Goal: Task Accomplishment & Management: Use online tool/utility

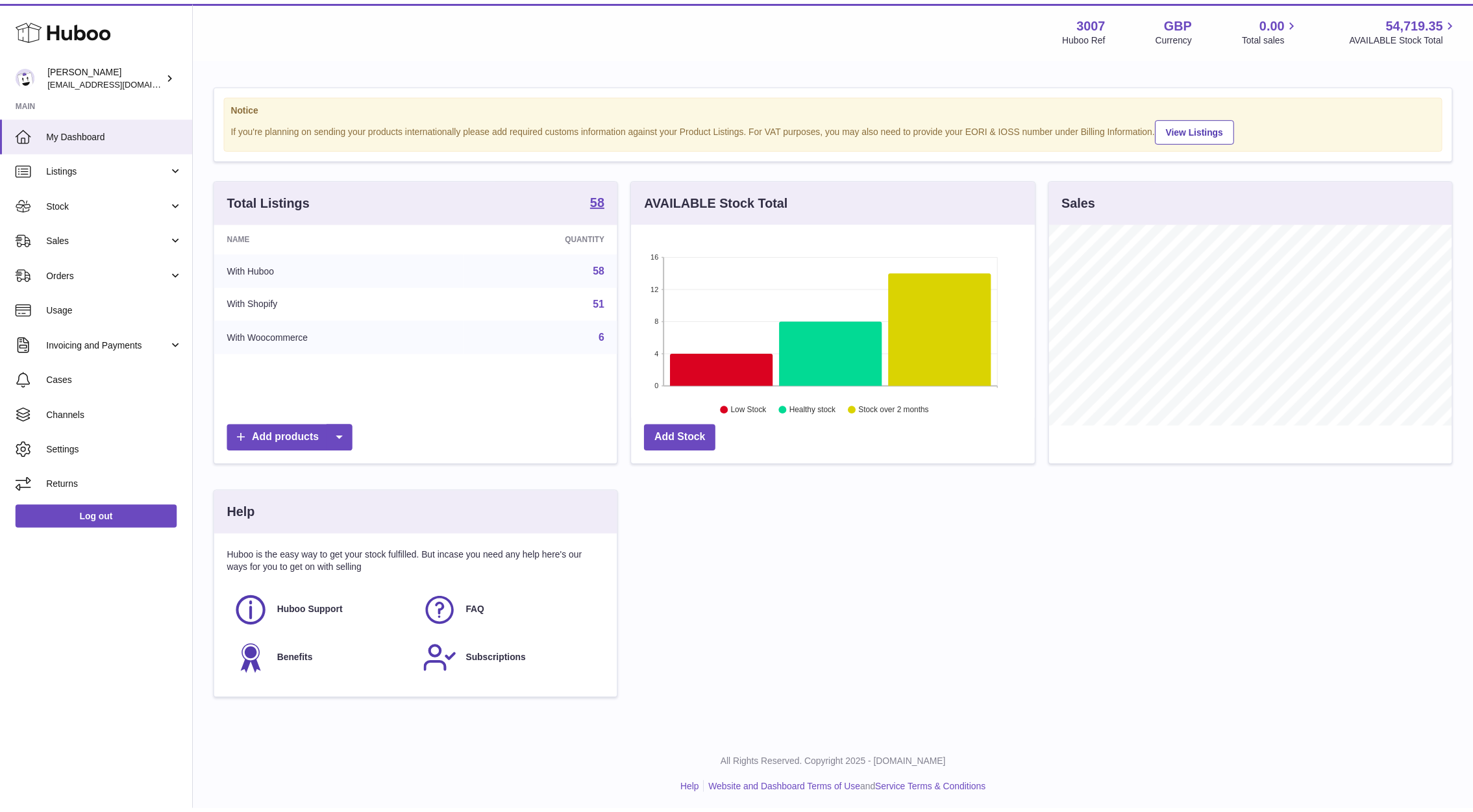
scroll to position [648640, 648731]
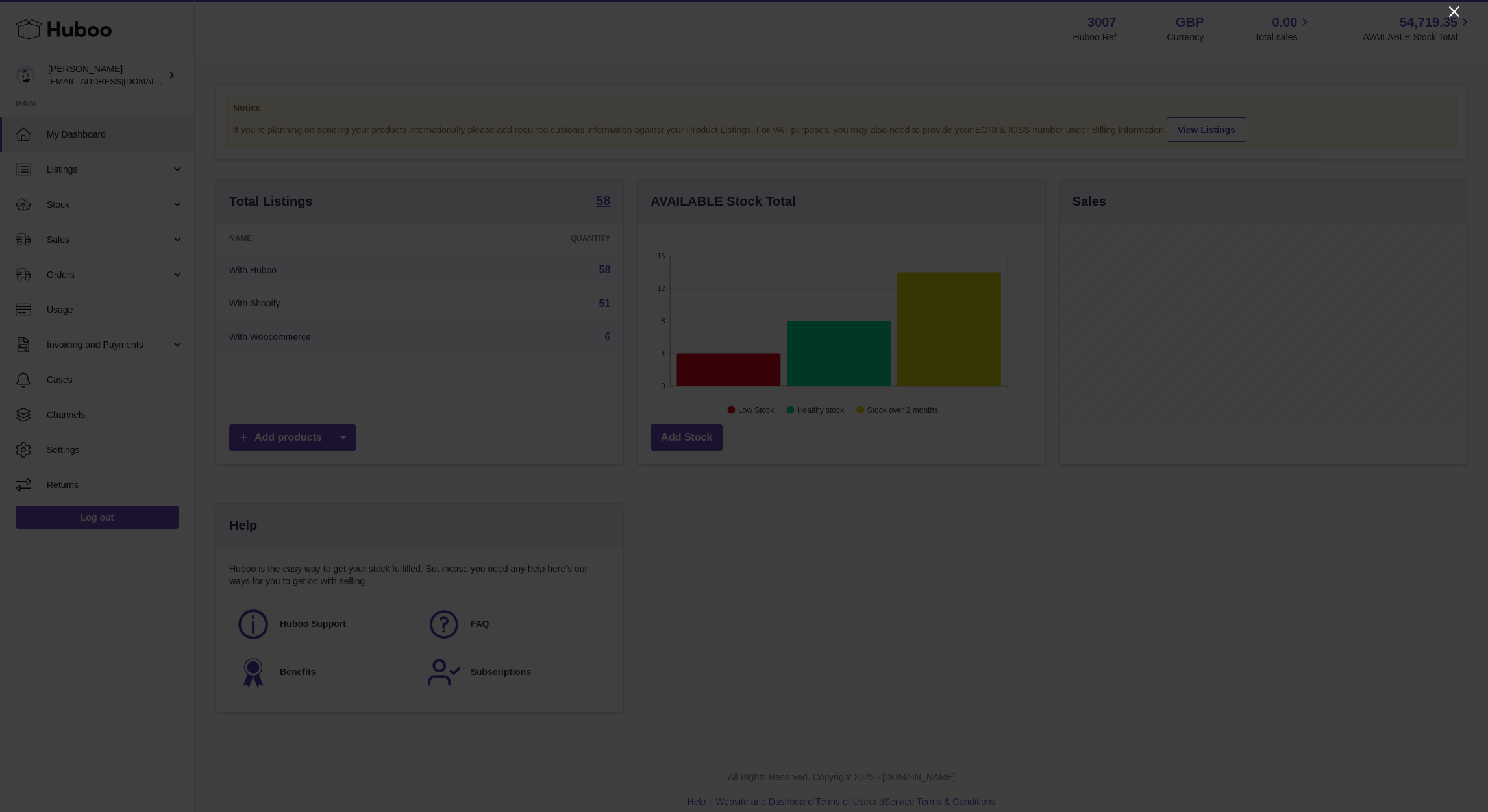
click at [1454, 11] on icon "Close" at bounding box center [1454, 11] width 11 height 11
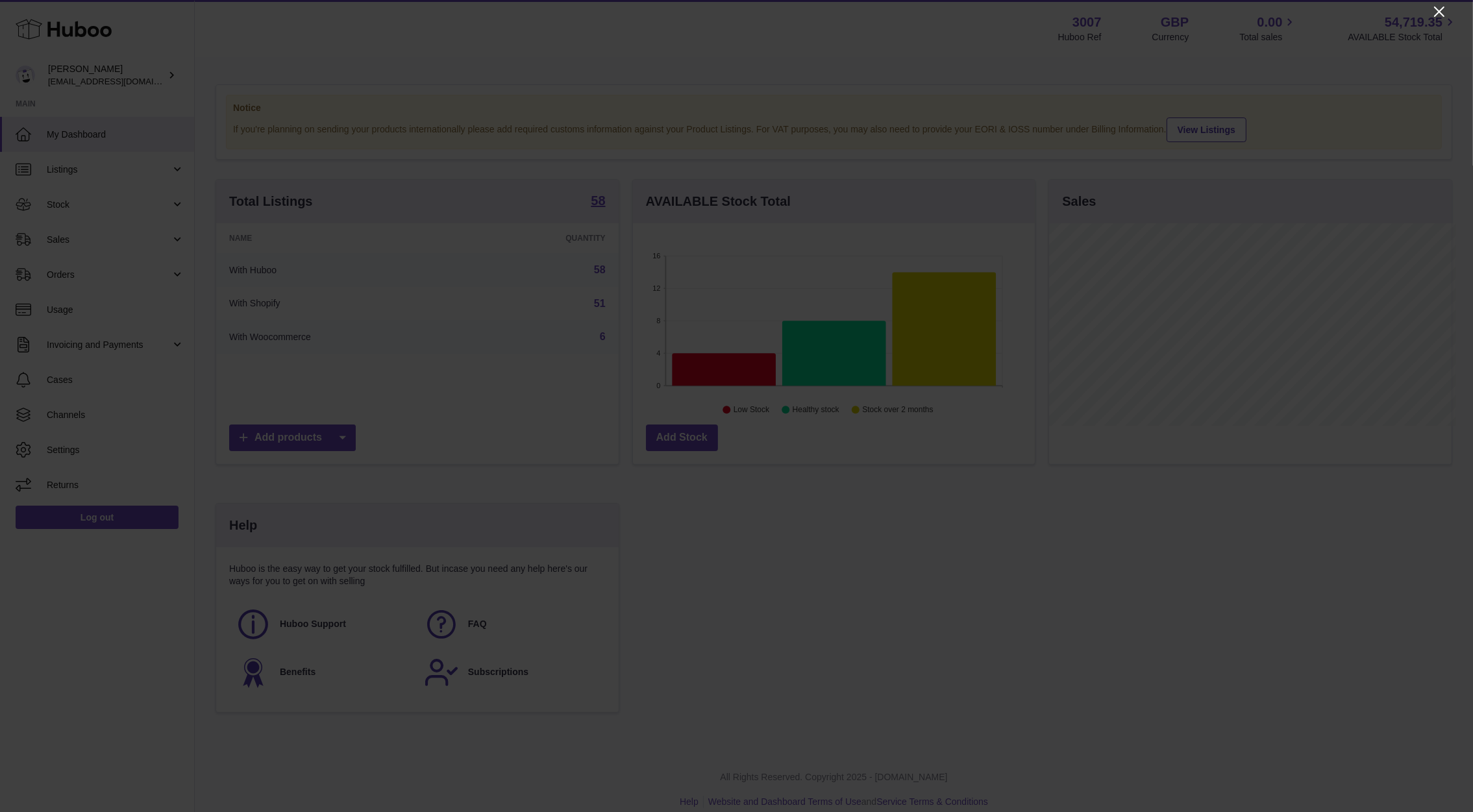
scroll to position [648640, 648735]
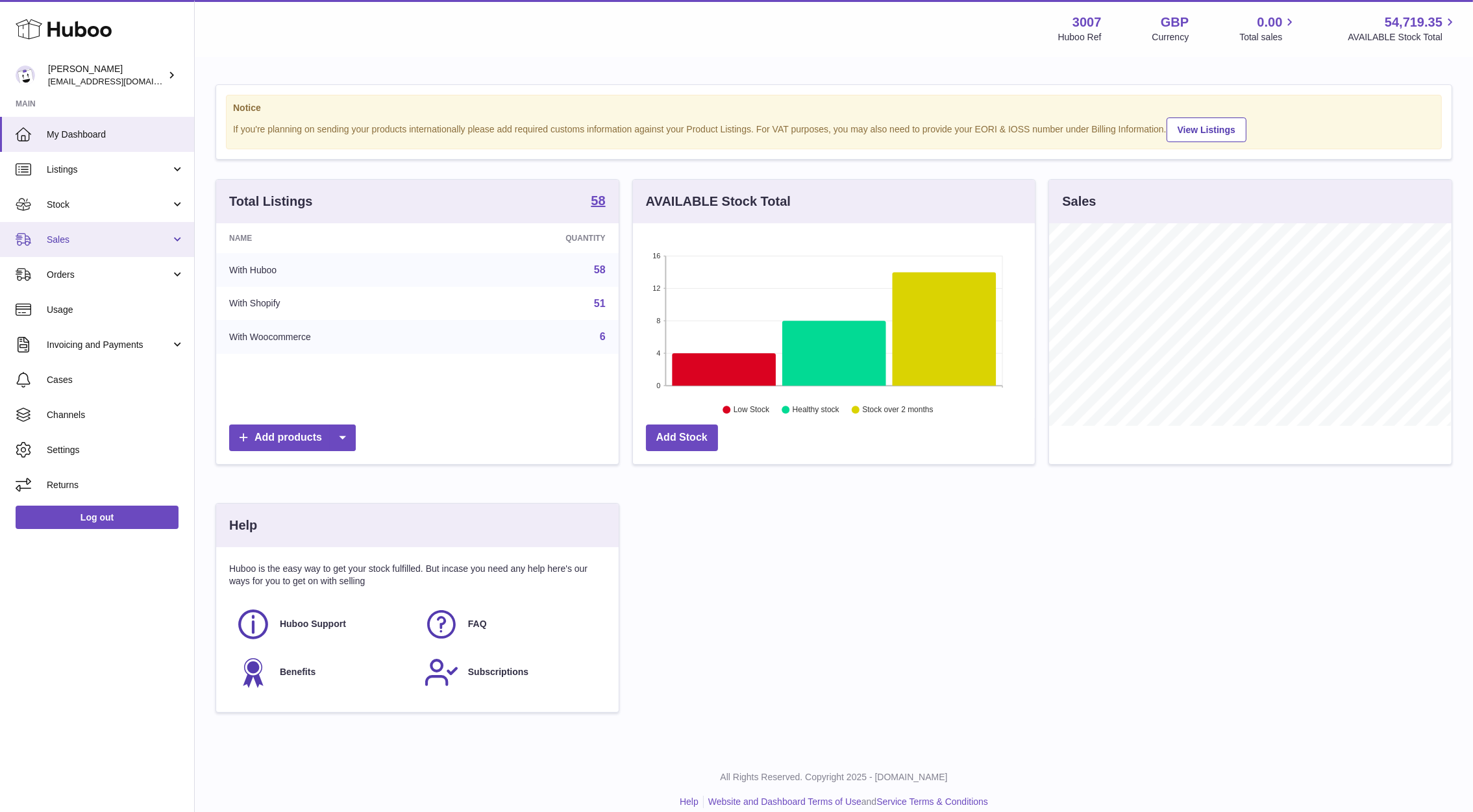
click at [50, 252] on link "Sales" at bounding box center [97, 239] width 194 height 35
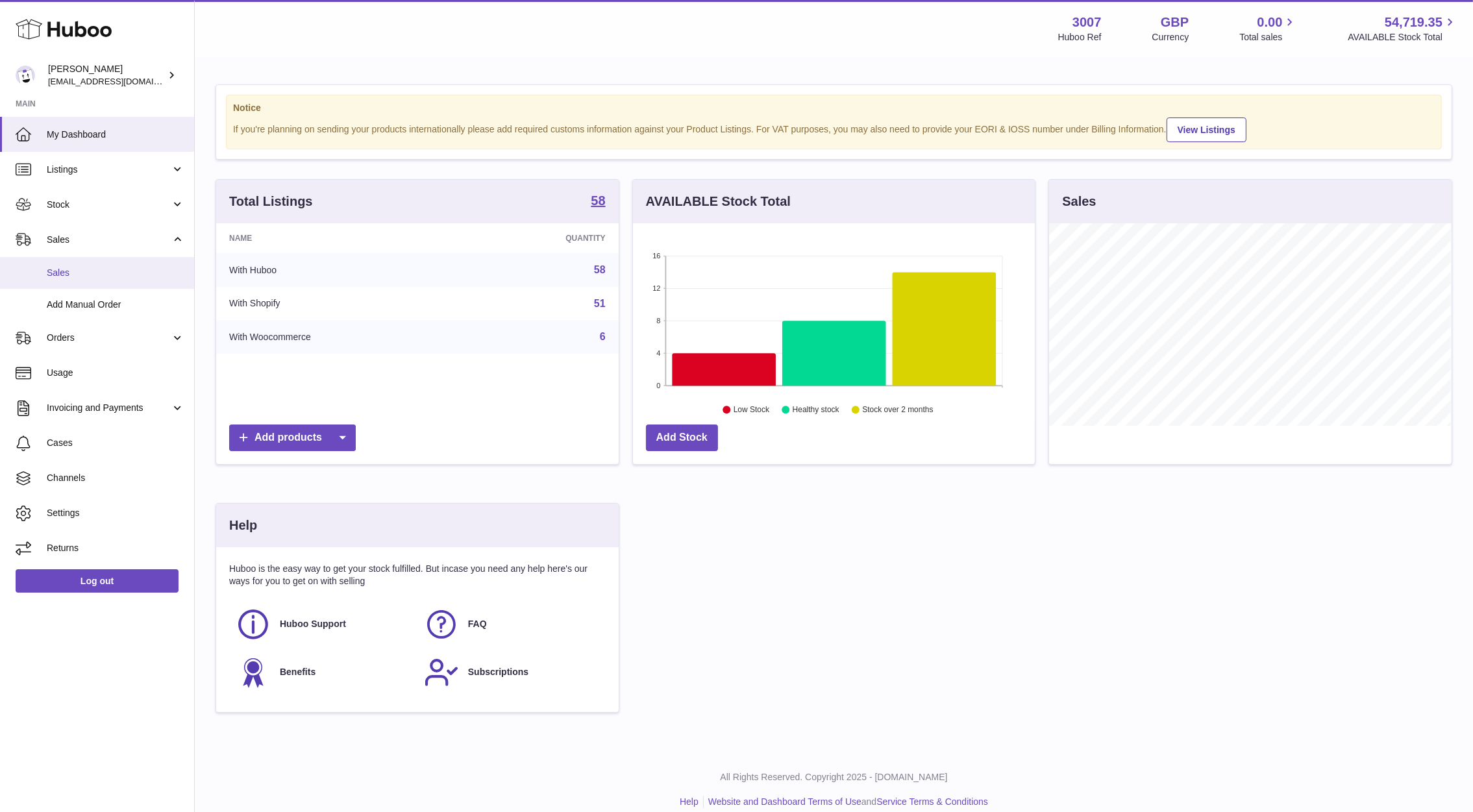
click at [67, 280] on link "Sales" at bounding box center [97, 273] width 194 height 31
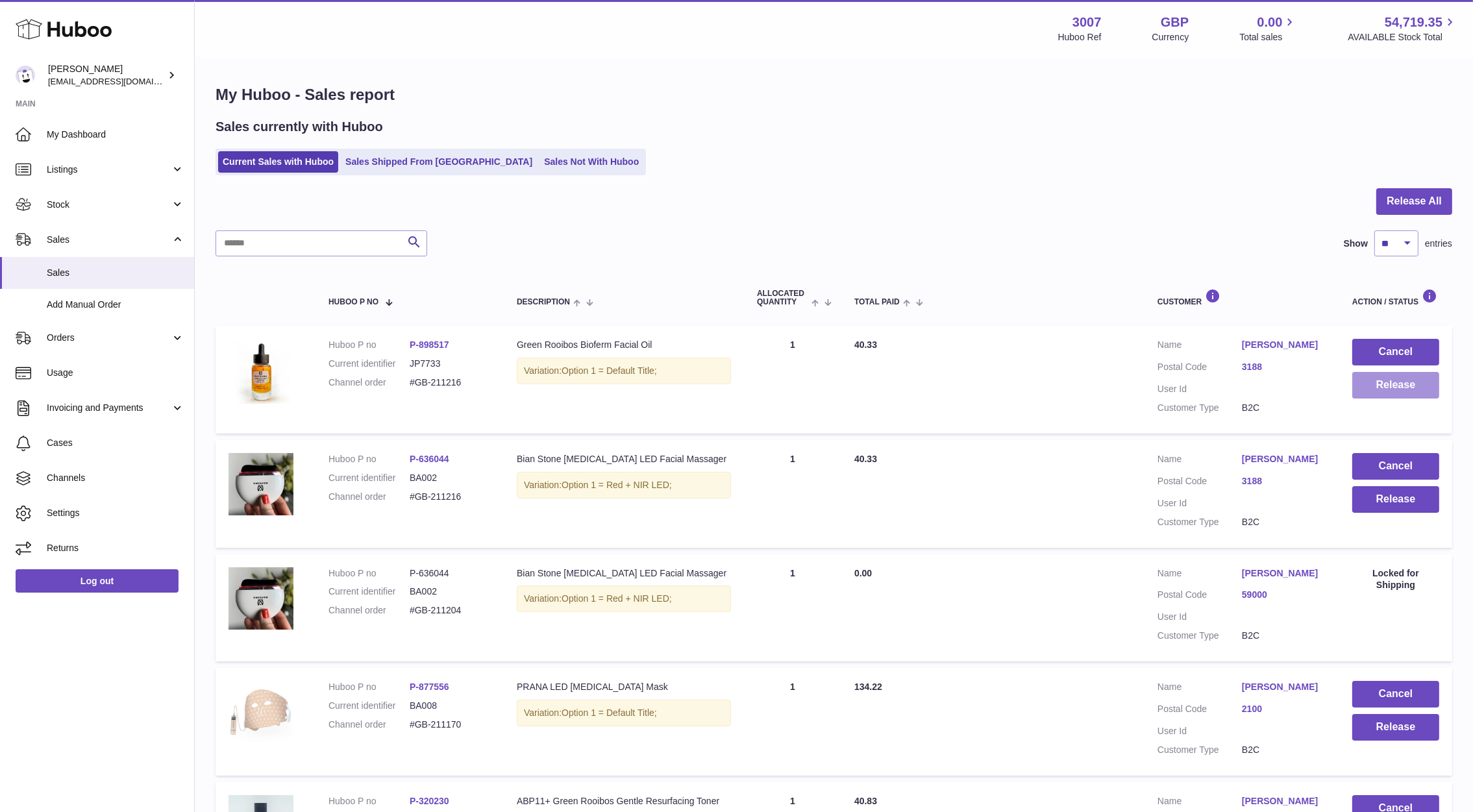
click at [1419, 385] on button "Release" at bounding box center [1396, 385] width 87 height 26
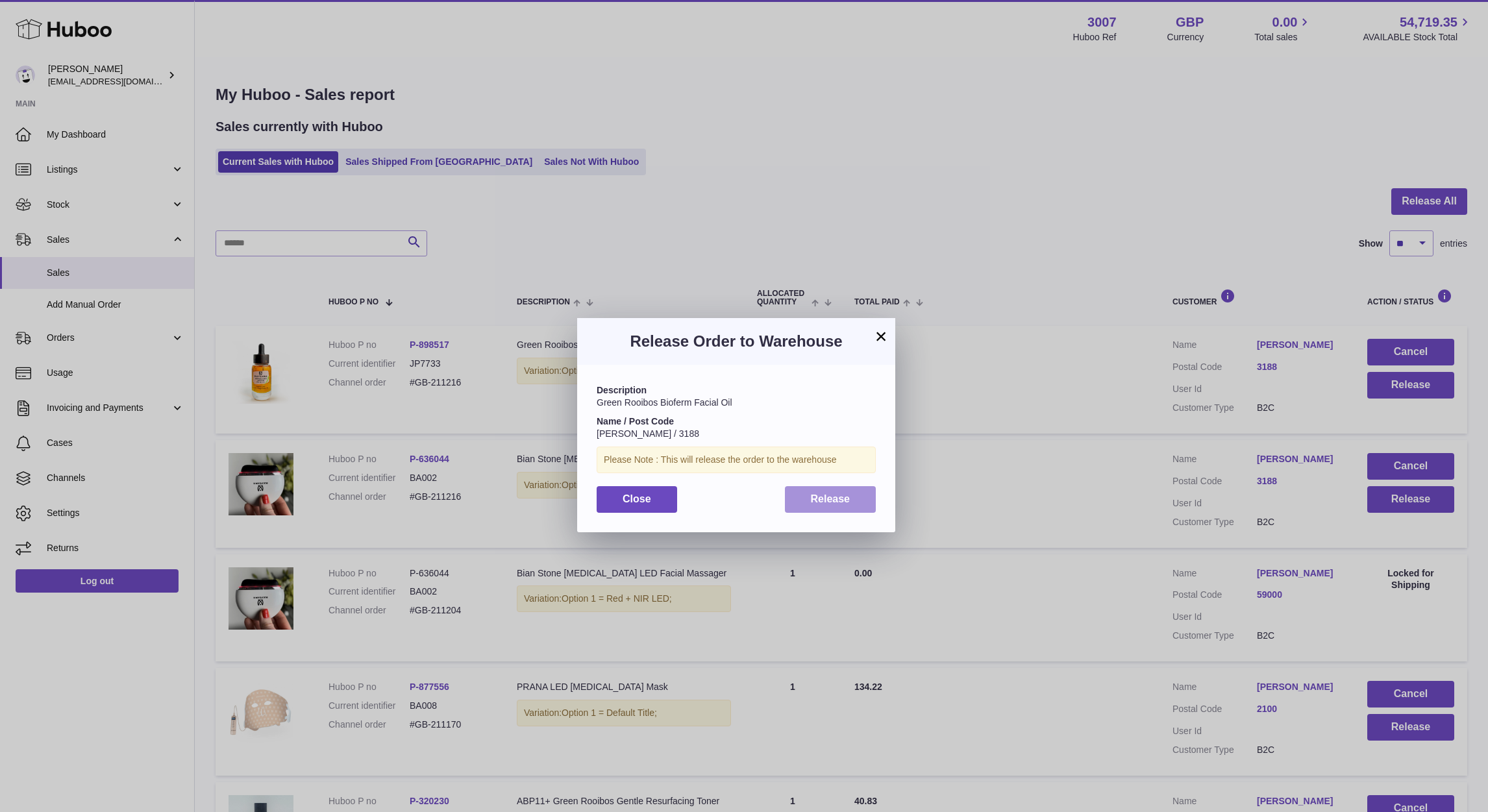
click at [864, 497] on button "Release" at bounding box center [830, 499] width 92 height 26
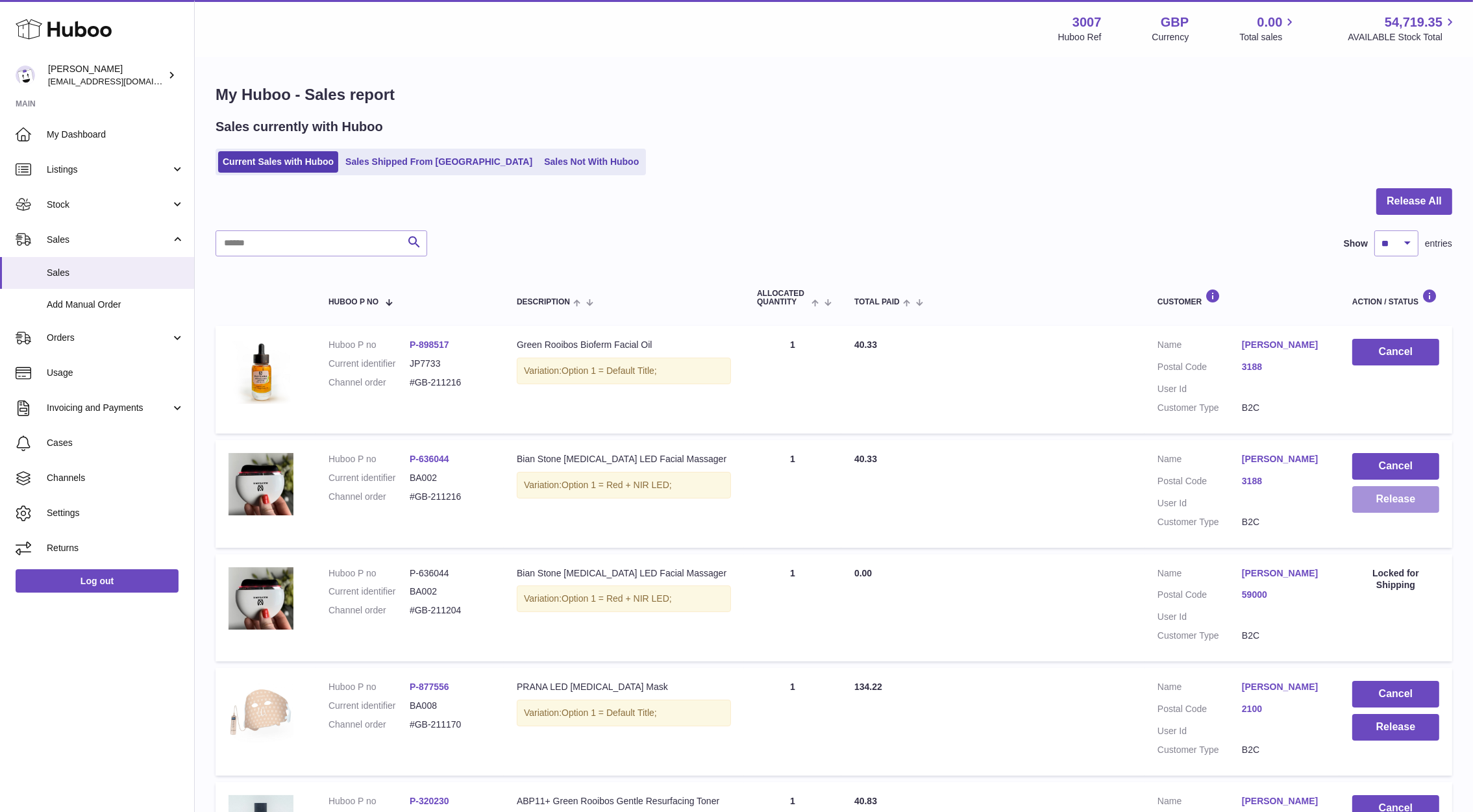
click at [1421, 491] on button "Release" at bounding box center [1396, 499] width 87 height 26
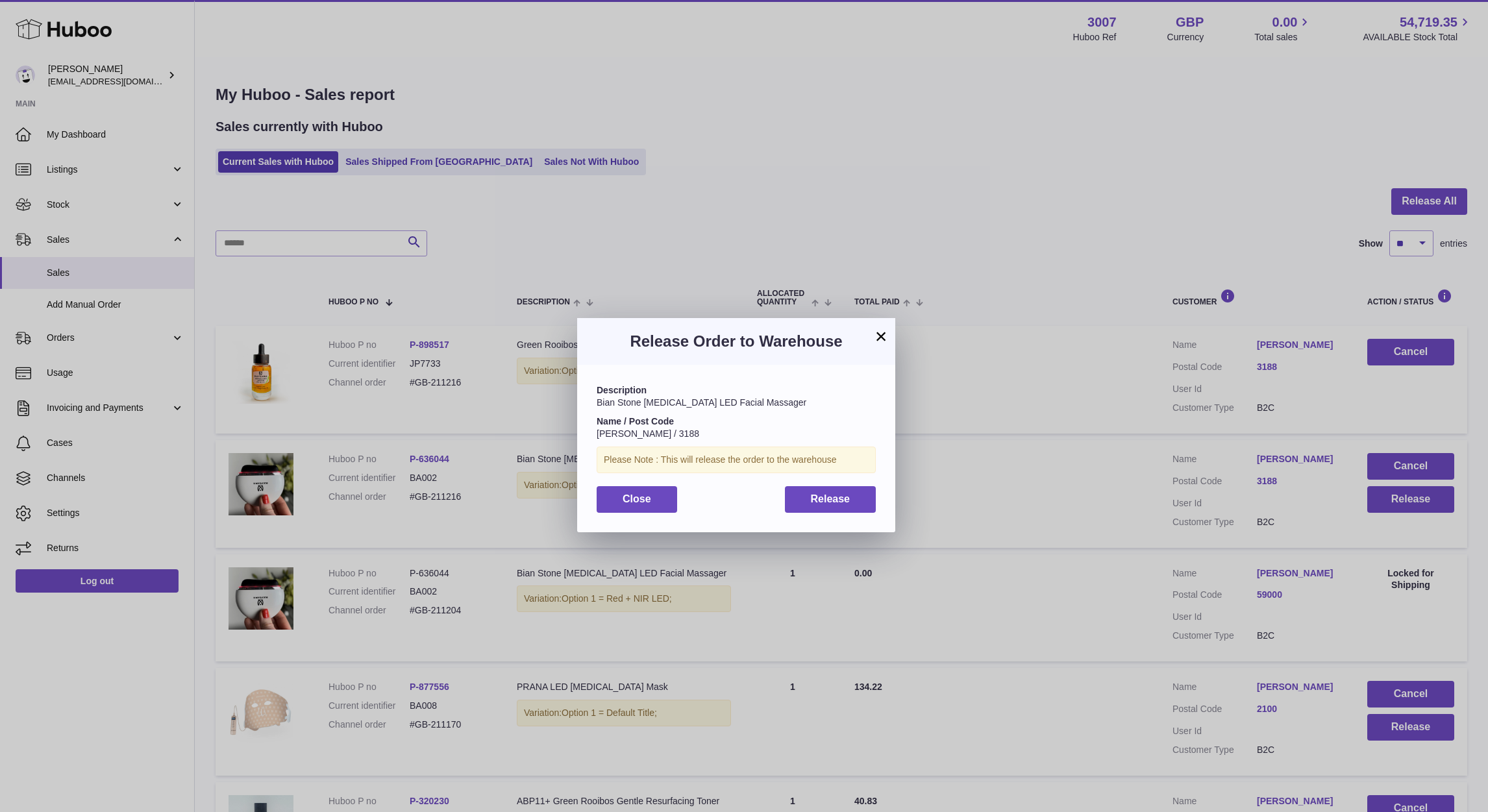
click at [858, 514] on div "Description Bian Stone Gua Sha LED Facial Massager Name / Post Code Pálné Horvá…" at bounding box center [736, 448] width 318 height 167
click at [832, 488] on button "Release" at bounding box center [830, 499] width 92 height 26
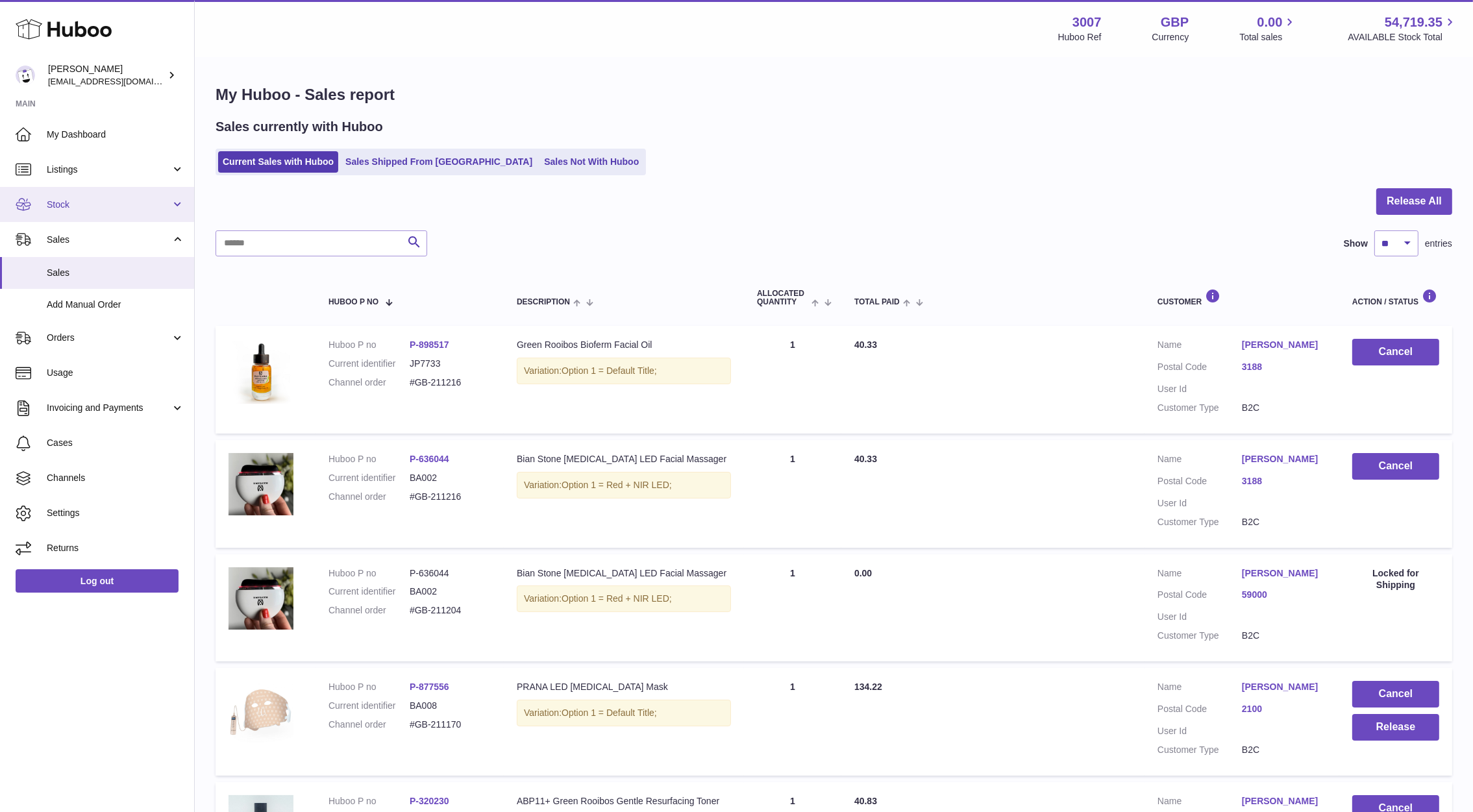
click at [91, 199] on span "Stock" at bounding box center [108, 205] width 124 height 12
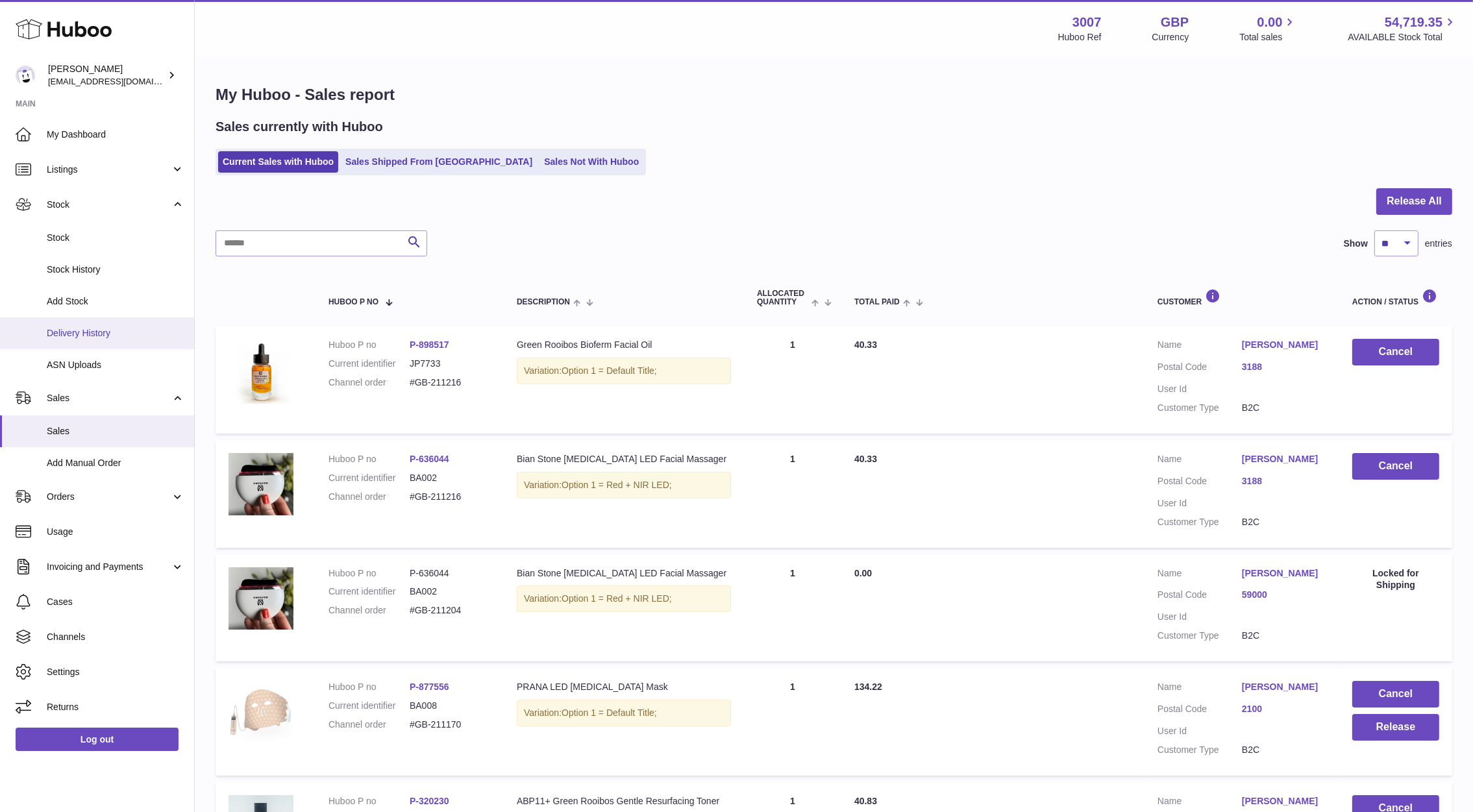
click at [88, 332] on span "Delivery History" at bounding box center [115, 333] width 137 height 12
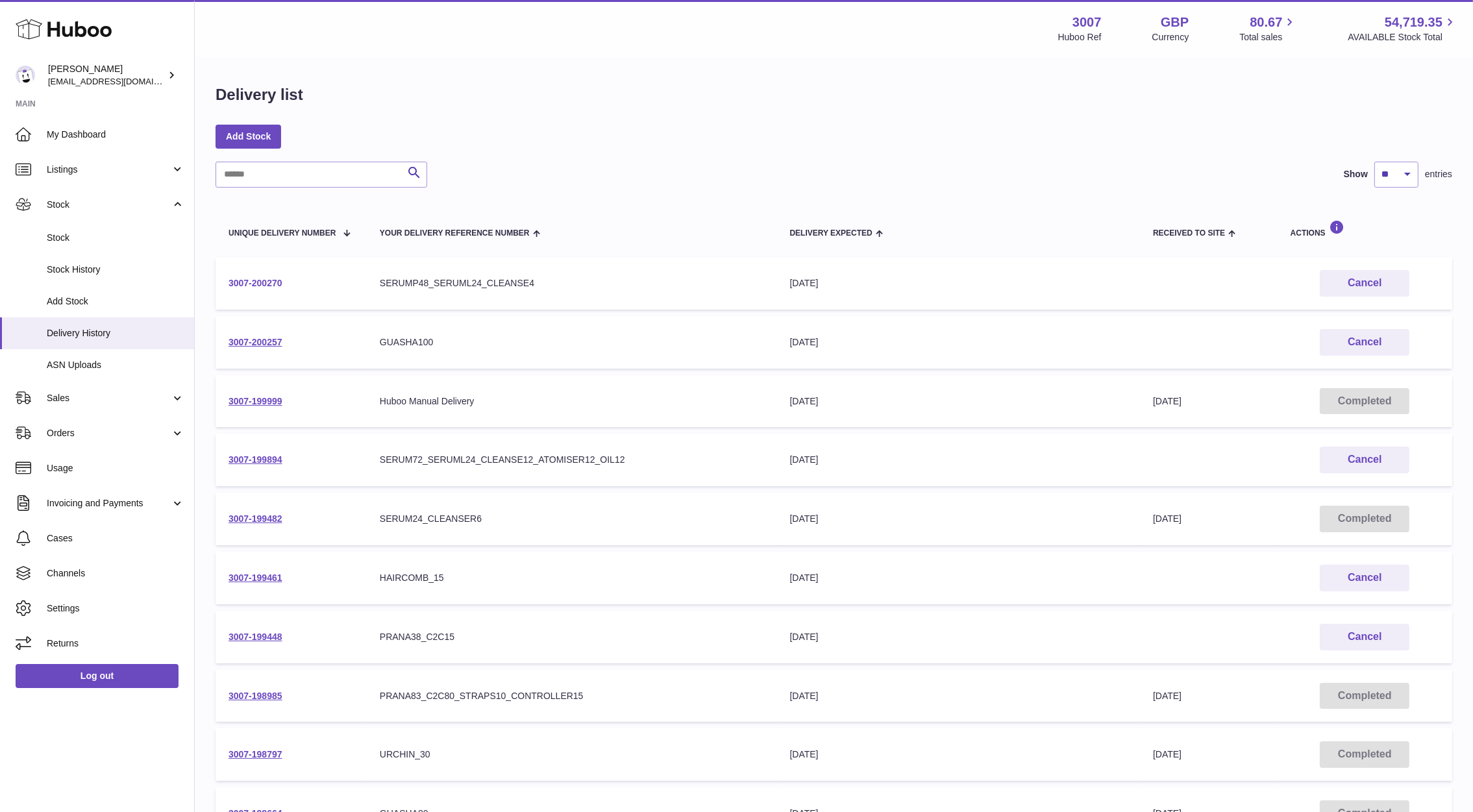
click at [274, 278] on link "3007-200270" at bounding box center [255, 283] width 54 height 11
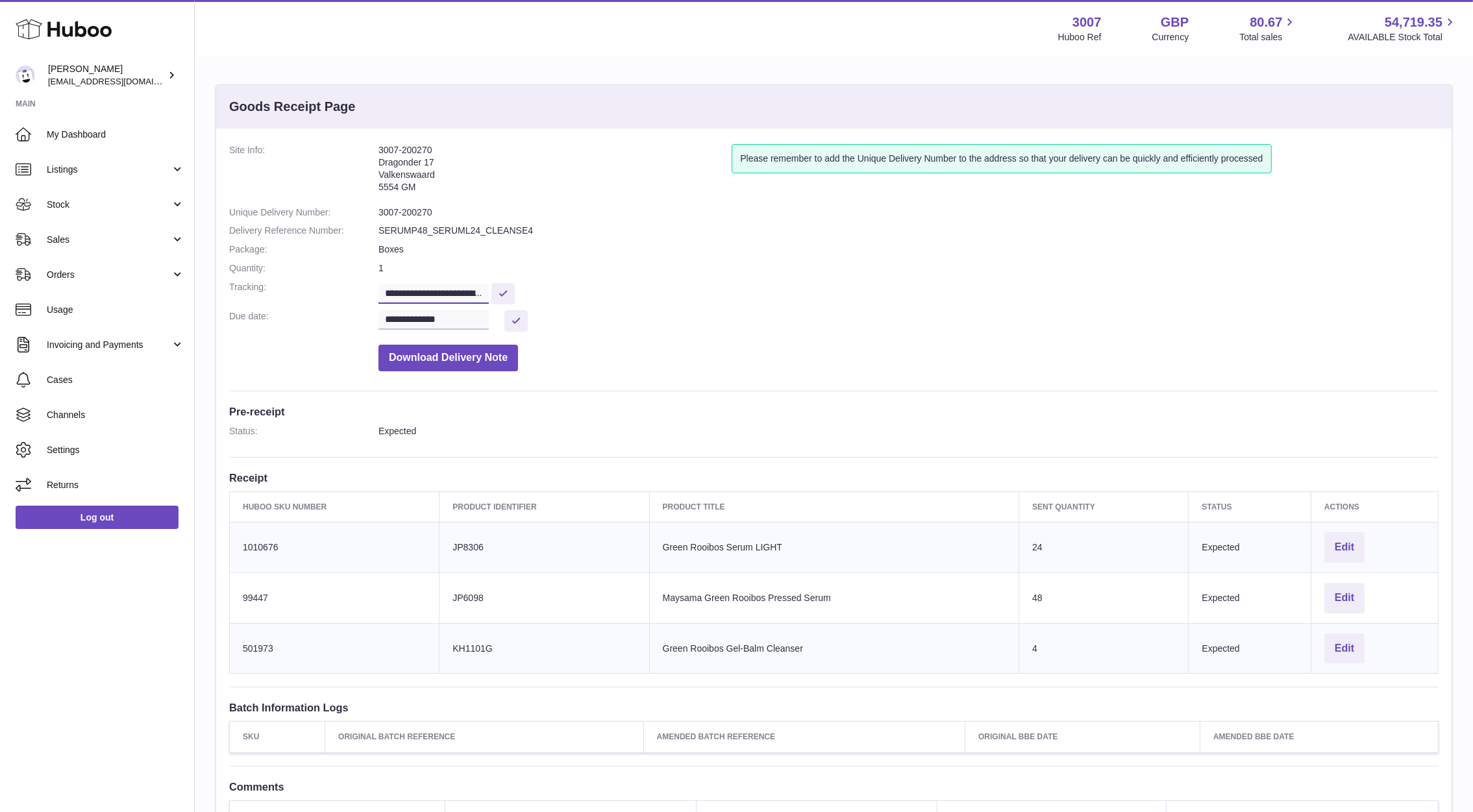
scroll to position [0, 318]
drag, startPoint x: 384, startPoint y: 290, endPoint x: 555, endPoint y: 290, distance: 171.0
click at [555, 290] on dd "**********" at bounding box center [908, 293] width 1060 height 23
